Goal: Task Accomplishment & Management: Manage account settings

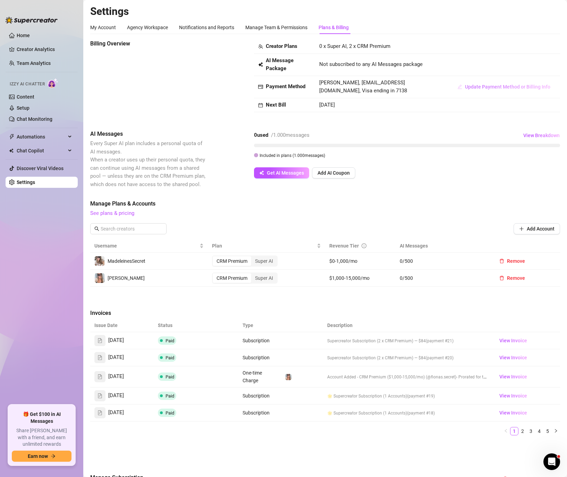
click at [498, 85] on span "Update Payment Method or Billing Info" at bounding box center [507, 87] width 85 height 6
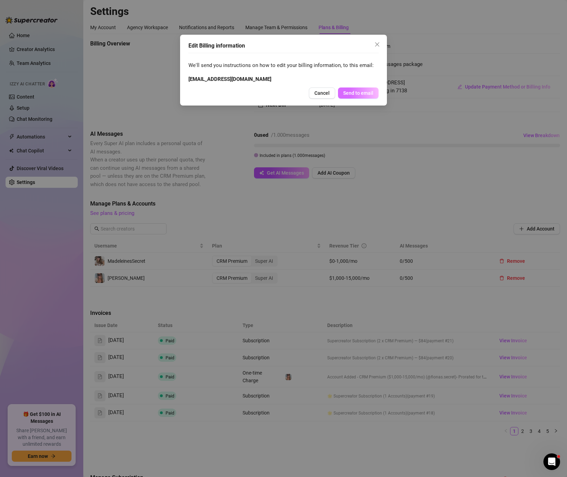
click at [352, 87] on button "Send to email" at bounding box center [358, 92] width 41 height 11
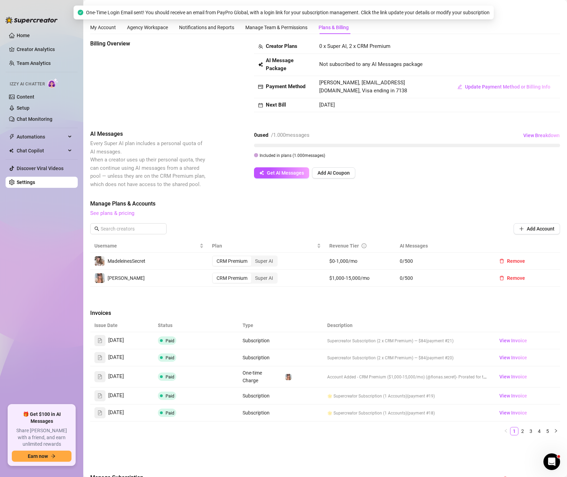
click at [106, 216] on link "See plans & pricing" at bounding box center [112, 213] width 44 height 6
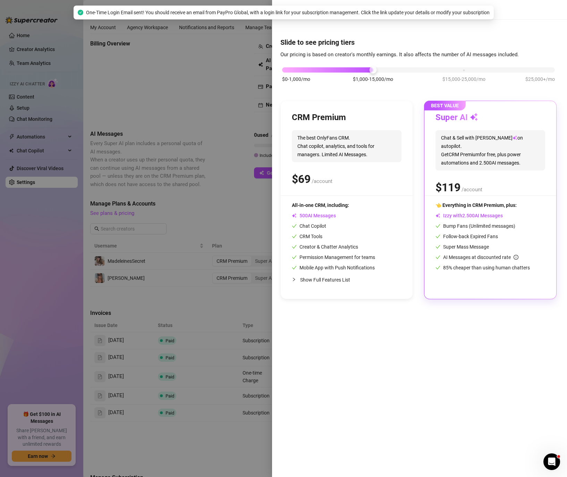
click at [187, 127] on div at bounding box center [283, 238] width 567 height 477
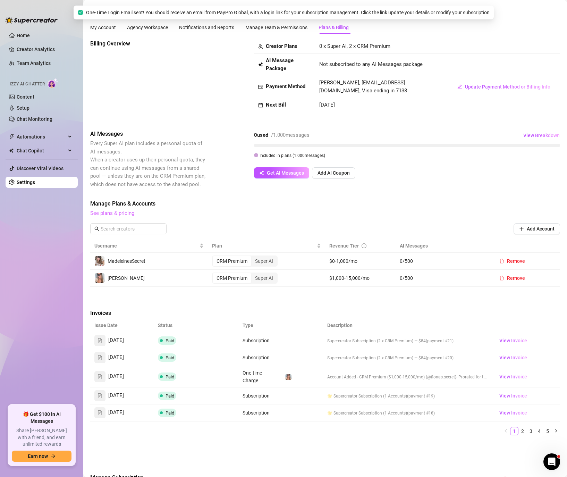
click at [113, 212] on link "See plans & pricing" at bounding box center [112, 213] width 44 height 6
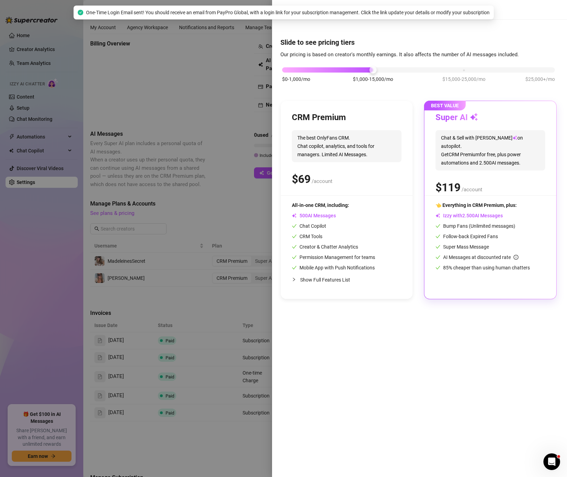
click at [137, 175] on div at bounding box center [283, 238] width 567 height 477
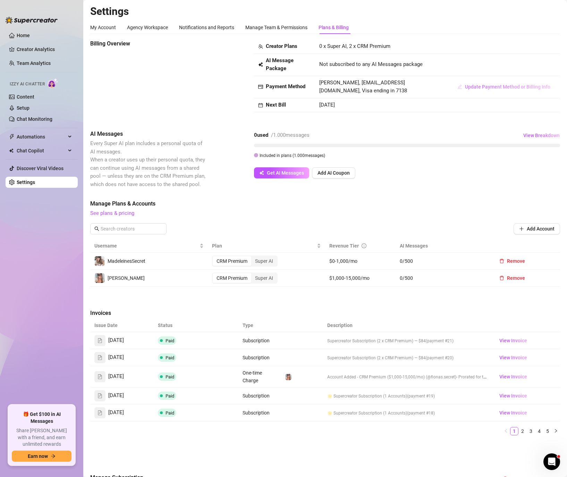
click at [519, 87] on span "Update Payment Method or Billing Info" at bounding box center [507, 87] width 85 height 6
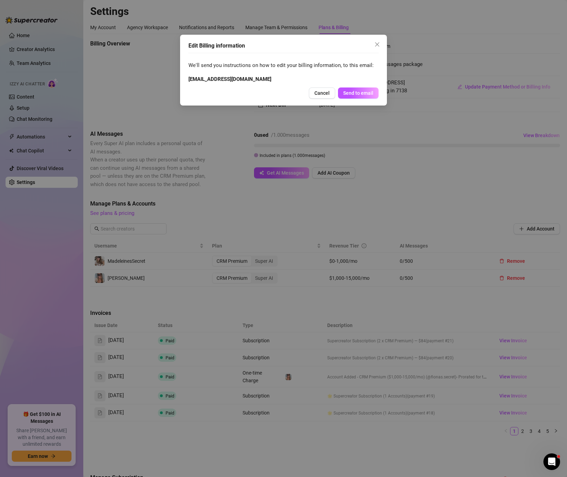
click at [221, 80] on strong "[EMAIL_ADDRESS][DOMAIN_NAME]" at bounding box center [229, 79] width 83 height 6
drag, startPoint x: 187, startPoint y: 78, endPoint x: 256, endPoint y: 81, distance: 68.8
click at [256, 81] on div "Edit Billing information We'll send you instructions on how to edit your billin…" at bounding box center [283, 70] width 207 height 71
copy strong "[EMAIL_ADDRESS][DOMAIN_NAME]"
click at [323, 91] on span "Cancel" at bounding box center [321, 93] width 15 height 6
